Goal: Find specific page/section: Find specific page/section

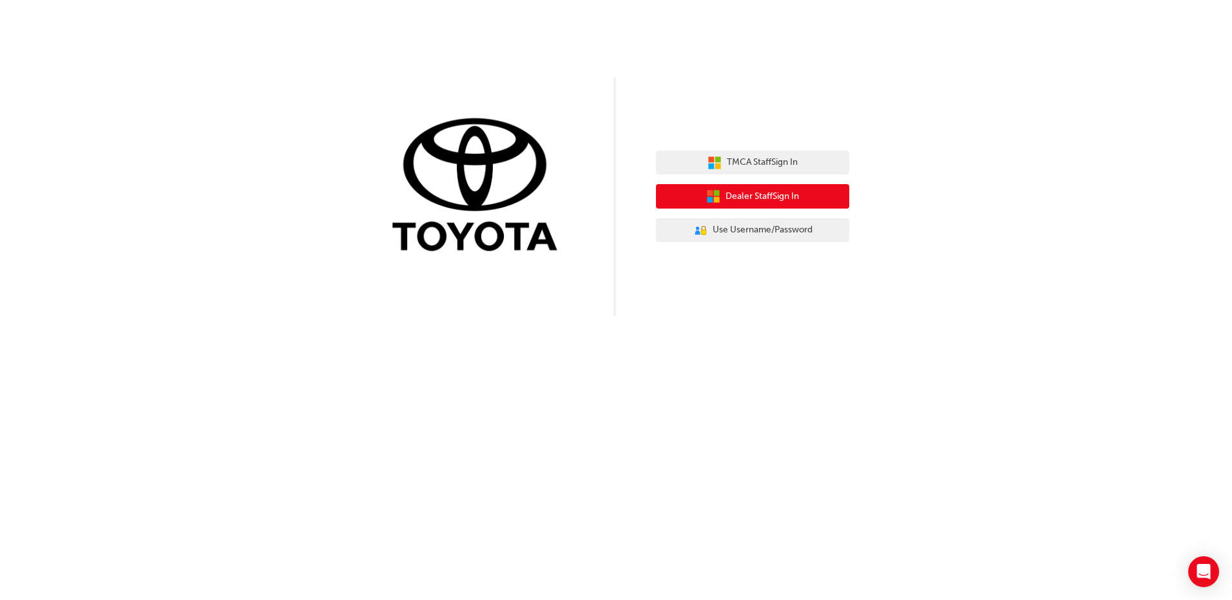
click at [757, 185] on button "Dealer Staff Sign In" at bounding box center [752, 196] width 193 height 24
